Goal: Task Accomplishment & Management: Complete application form

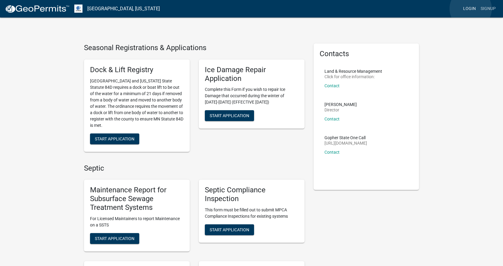
click at [470, 9] on link "Login" at bounding box center [469, 8] width 18 height 11
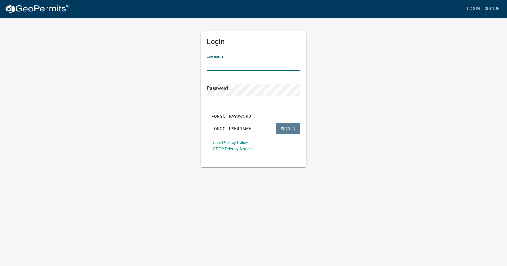
click at [241, 64] on input "Username" at bounding box center [254, 64] width 94 height 12
type input "stephpe"
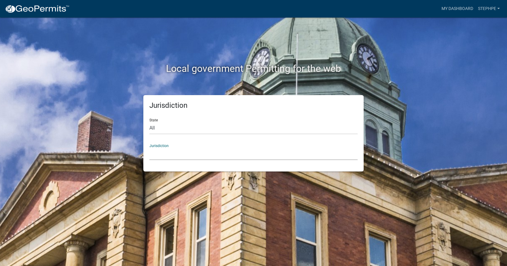
click at [167, 149] on select "[GEOGRAPHIC_DATA], [US_STATE] [GEOGRAPHIC_DATA], [US_STATE][PERSON_NAME][GEOGRA…" at bounding box center [253, 154] width 208 height 12
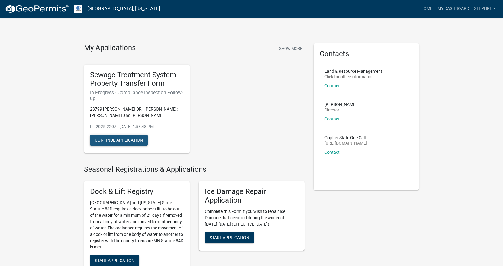
click at [121, 142] on button "Continue Application" at bounding box center [119, 140] width 58 height 11
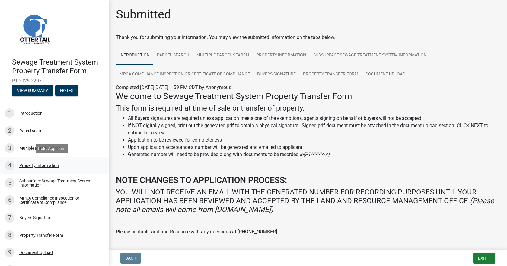
click at [41, 166] on div "Property Information" at bounding box center [39, 165] width 40 height 4
